Goal: Navigation & Orientation: Understand site structure

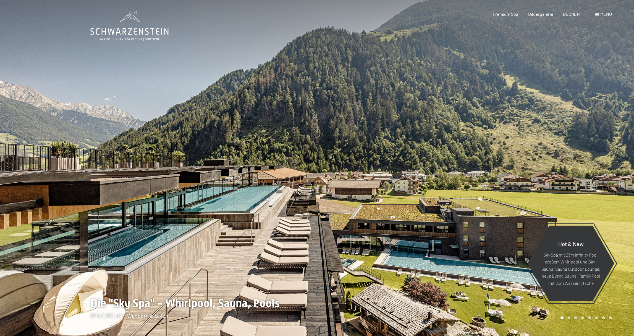
click at [572, 182] on div at bounding box center [475, 168] width 317 height 336
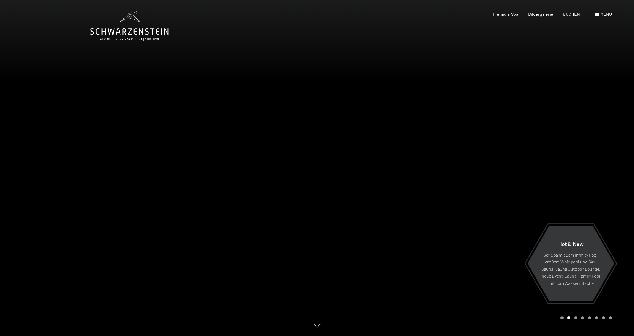
click at [572, 182] on div at bounding box center [475, 168] width 317 height 336
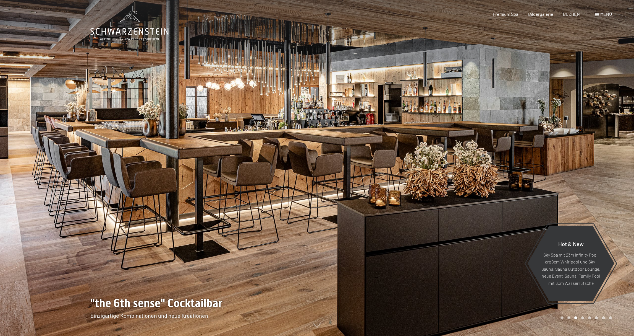
click at [572, 182] on div at bounding box center [475, 168] width 317 height 336
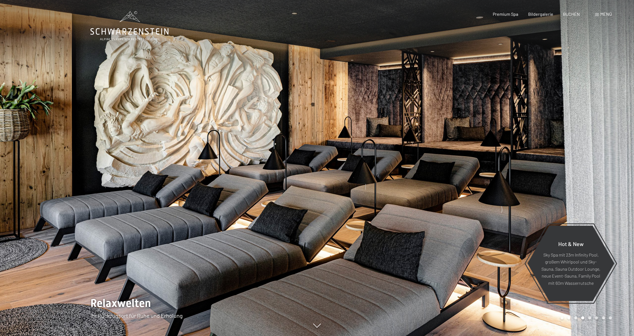
click at [572, 182] on div at bounding box center [475, 168] width 317 height 336
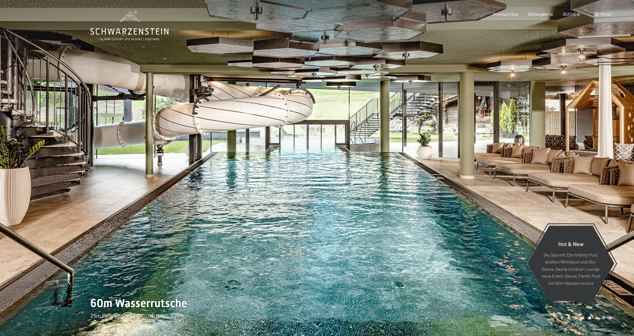
click at [572, 182] on div at bounding box center [475, 168] width 317 height 336
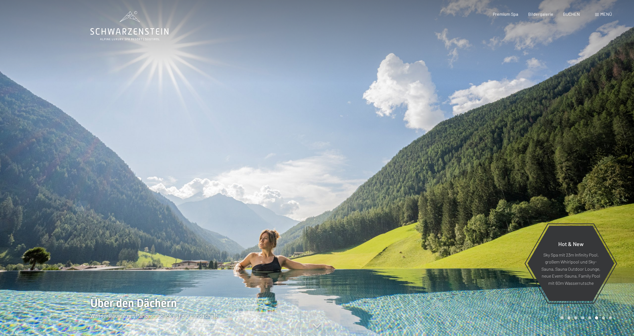
click at [572, 182] on div at bounding box center [475, 168] width 317 height 336
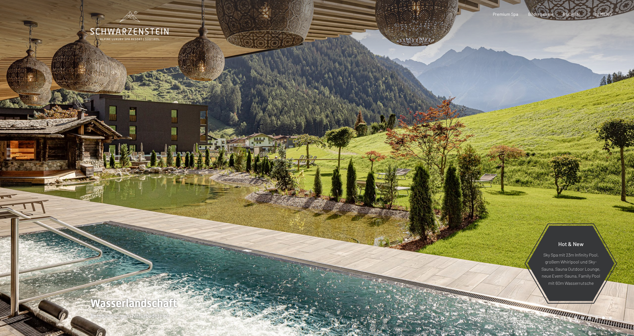
click at [572, 182] on div at bounding box center [475, 168] width 317 height 336
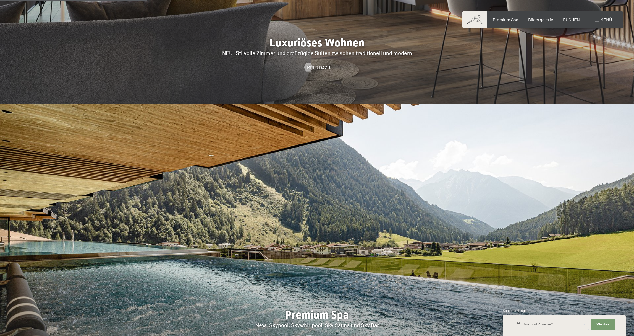
scroll to position [849, 0]
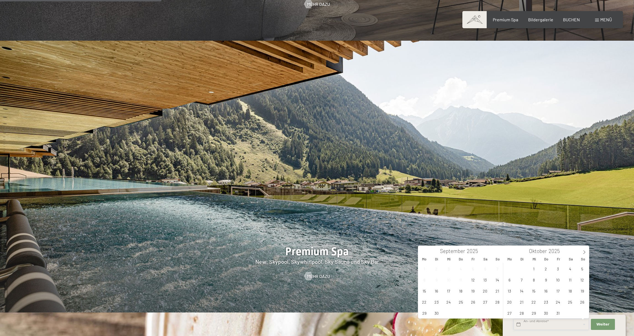
click at [544, 323] on input "text" at bounding box center [552, 324] width 76 height 11
click at [586, 253] on icon at bounding box center [585, 252] width 4 height 4
